Goal: Information Seeking & Learning: Learn about a topic

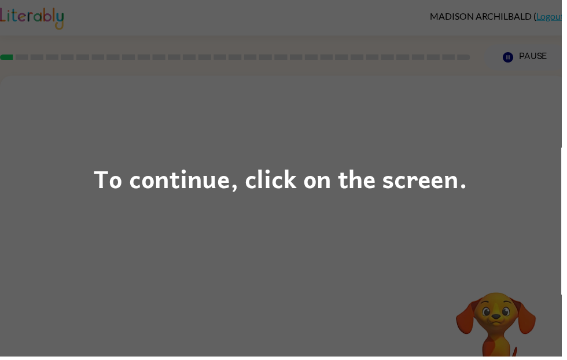
click at [403, 227] on div "To continue, click on the screen." at bounding box center [283, 180] width 567 height 360
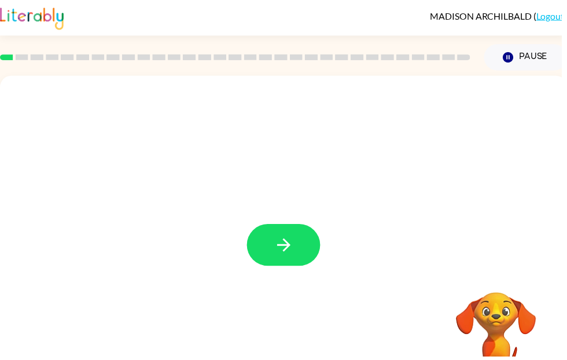
click at [285, 256] on icon "button" at bounding box center [286, 247] width 20 height 20
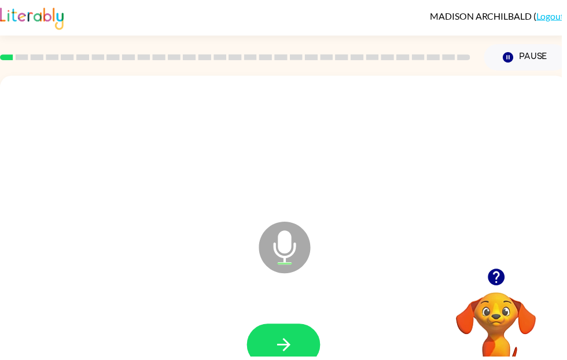
click at [278, 345] on icon "button" at bounding box center [286, 348] width 20 height 20
click at [288, 343] on icon "button" at bounding box center [285, 347] width 13 height 13
click at [284, 359] on button "button" at bounding box center [286, 348] width 74 height 42
click at [297, 338] on button "button" at bounding box center [286, 348] width 74 height 42
click at [296, 343] on icon "button" at bounding box center [286, 348] width 20 height 20
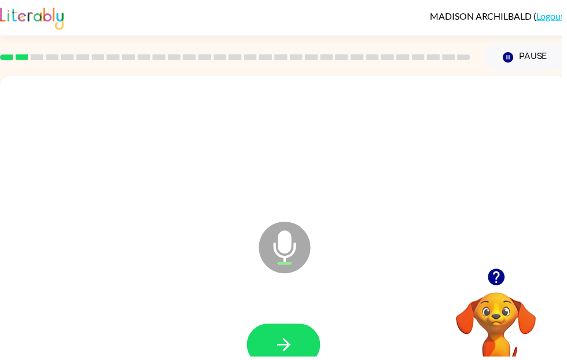
click at [299, 356] on button "button" at bounding box center [286, 348] width 74 height 42
click at [294, 337] on button "button" at bounding box center [286, 348] width 74 height 42
click at [278, 335] on button "button" at bounding box center [286, 348] width 74 height 42
click at [300, 346] on button "button" at bounding box center [286, 348] width 74 height 42
click at [292, 337] on button "button" at bounding box center [286, 348] width 74 height 42
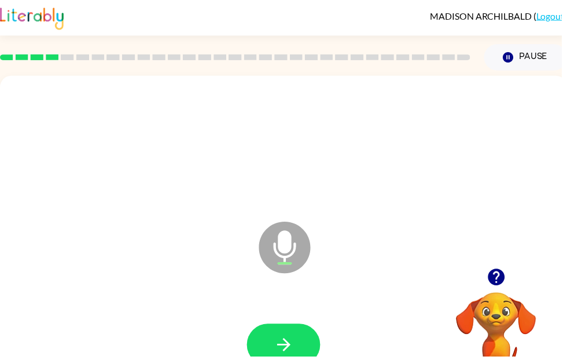
click at [297, 342] on button "button" at bounding box center [286, 348] width 74 height 42
click at [288, 353] on icon "button" at bounding box center [285, 347] width 13 height 13
click at [286, 341] on icon "button" at bounding box center [286, 348] width 20 height 20
click at [299, 346] on button "button" at bounding box center [286, 348] width 74 height 42
click at [294, 340] on icon "button" at bounding box center [286, 348] width 20 height 20
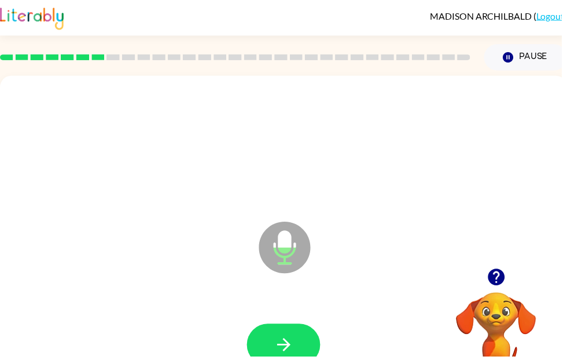
click at [278, 358] on icon "button" at bounding box center [286, 348] width 20 height 20
click at [296, 346] on icon "button" at bounding box center [286, 348] width 20 height 20
click at [288, 357] on icon "button" at bounding box center [286, 348] width 20 height 20
click at [289, 344] on icon "button" at bounding box center [285, 347] width 13 height 13
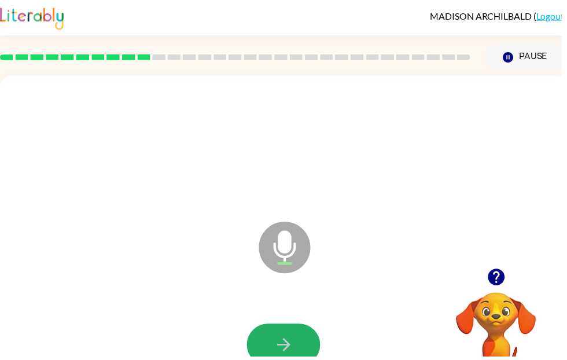
click at [287, 346] on icon "button" at bounding box center [286, 348] width 20 height 20
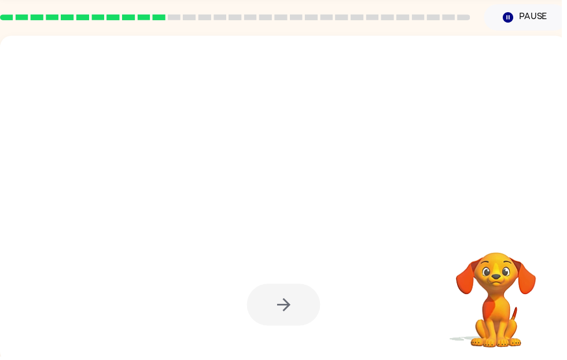
scroll to position [40, 0]
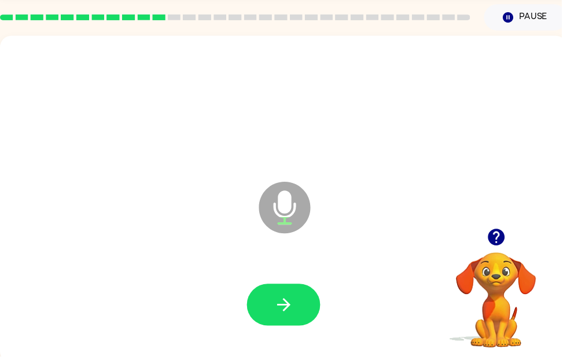
click at [297, 312] on button "button" at bounding box center [286, 307] width 74 height 42
click at [293, 297] on button "button" at bounding box center [286, 307] width 74 height 42
click at [281, 312] on icon "button" at bounding box center [286, 307] width 20 height 20
click at [283, 311] on icon "button" at bounding box center [286, 307] width 20 height 20
click at [295, 309] on icon "button" at bounding box center [286, 307] width 20 height 20
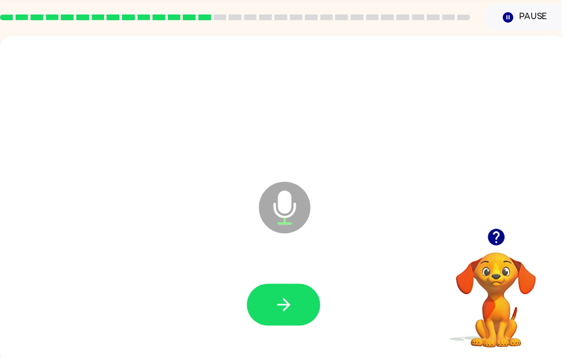
click at [290, 316] on icon "button" at bounding box center [286, 307] width 20 height 20
click at [285, 316] on icon "button" at bounding box center [286, 307] width 20 height 20
click at [290, 319] on button "button" at bounding box center [286, 307] width 74 height 42
click at [294, 307] on icon "button" at bounding box center [286, 307] width 20 height 20
click at [293, 311] on icon "button" at bounding box center [286, 307] width 20 height 20
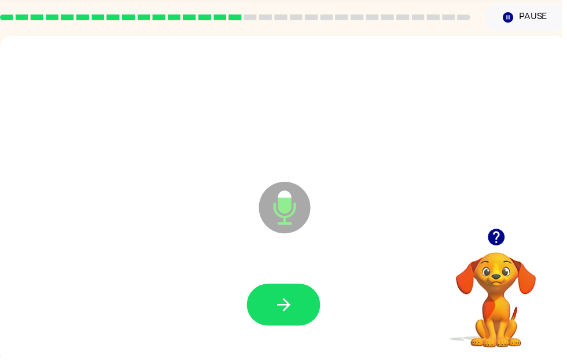
click at [275, 311] on button "button" at bounding box center [286, 307] width 74 height 42
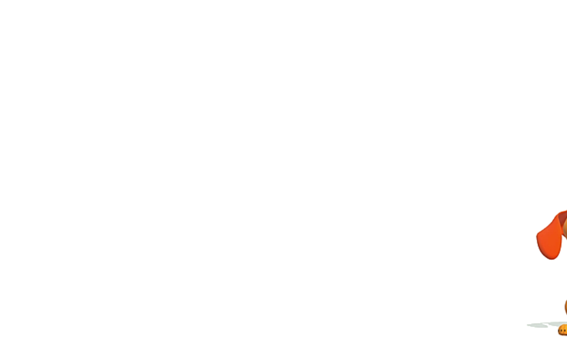
click at [194, 254] on div at bounding box center [286, 301] width 549 height 95
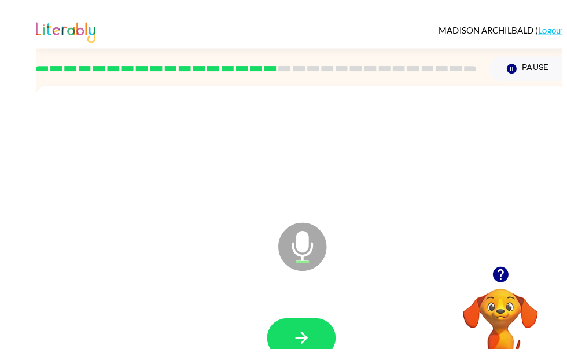
scroll to position [35, 0]
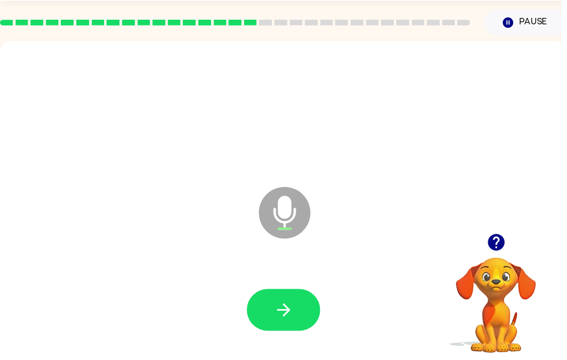
click at [293, 313] on icon "button" at bounding box center [285, 312] width 13 height 13
click at [283, 316] on icon "button" at bounding box center [286, 313] width 20 height 20
click at [297, 305] on button "button" at bounding box center [286, 313] width 74 height 42
click at [296, 309] on icon "button" at bounding box center [286, 313] width 20 height 20
click at [295, 313] on icon "button" at bounding box center [286, 313] width 20 height 20
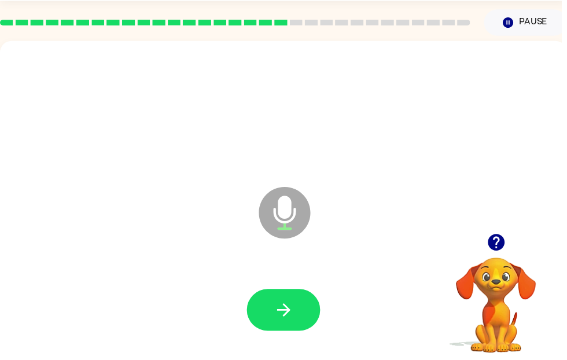
click at [292, 324] on button "button" at bounding box center [286, 313] width 74 height 42
click at [296, 323] on icon "button" at bounding box center [286, 313] width 20 height 20
click at [283, 316] on icon "button" at bounding box center [286, 313] width 20 height 20
click at [290, 312] on icon "button" at bounding box center [285, 312] width 13 height 13
click at [278, 324] on button "button" at bounding box center [286, 313] width 74 height 42
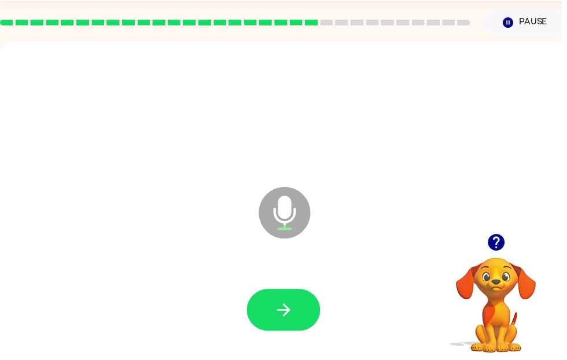
click at [301, 315] on button "button" at bounding box center [286, 313] width 74 height 42
click at [290, 313] on icon "button" at bounding box center [285, 312] width 13 height 13
click at [303, 316] on button "button" at bounding box center [286, 313] width 74 height 42
click at [291, 305] on icon "button" at bounding box center [286, 313] width 20 height 20
click at [309, 304] on button "button" at bounding box center [286, 313] width 74 height 42
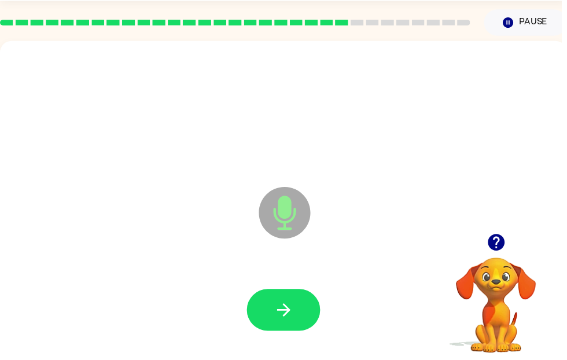
click at [295, 308] on icon "button" at bounding box center [286, 313] width 20 height 20
click at [303, 312] on button "button" at bounding box center [286, 313] width 74 height 42
click at [283, 316] on icon "button" at bounding box center [286, 313] width 20 height 20
click at [279, 327] on button "button" at bounding box center [286, 313] width 74 height 42
click at [290, 310] on icon "button" at bounding box center [285, 312] width 13 height 13
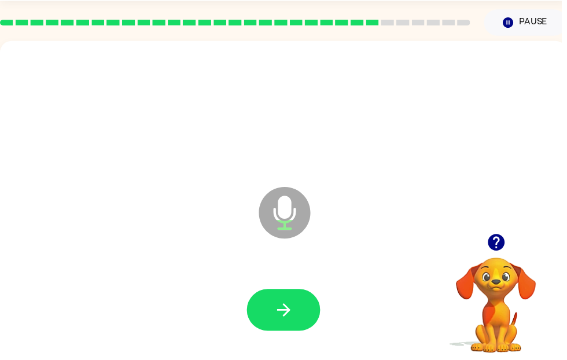
click at [286, 317] on icon "button" at bounding box center [286, 313] width 20 height 20
click at [284, 318] on icon "button" at bounding box center [286, 313] width 20 height 20
click at [292, 312] on icon "button" at bounding box center [285, 312] width 13 height 13
click at [288, 310] on icon "button" at bounding box center [285, 312] width 13 height 13
click at [273, 324] on button "button" at bounding box center [286, 313] width 74 height 42
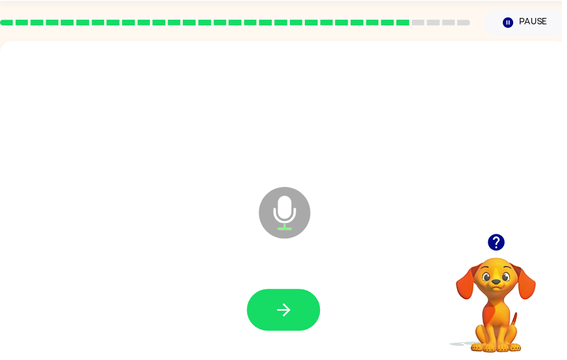
click at [283, 311] on icon "button" at bounding box center [286, 313] width 20 height 20
click at [278, 324] on button "button" at bounding box center [286, 313] width 74 height 42
click at [293, 315] on icon "button" at bounding box center [286, 313] width 20 height 20
click at [283, 322] on icon "button" at bounding box center [286, 313] width 20 height 20
click at [286, 321] on icon "button" at bounding box center [286, 313] width 20 height 20
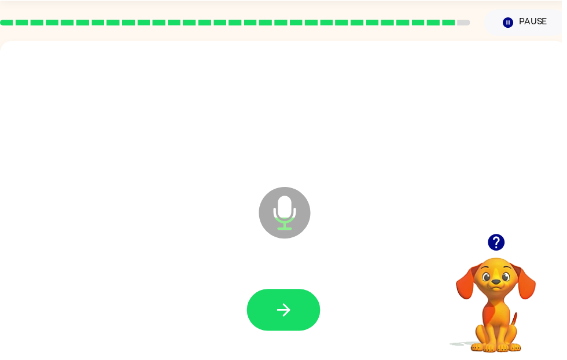
click at [283, 315] on icon "button" at bounding box center [286, 313] width 20 height 20
click at [286, 323] on button "button" at bounding box center [286, 313] width 74 height 42
